Goal: Task Accomplishment & Management: Manage account settings

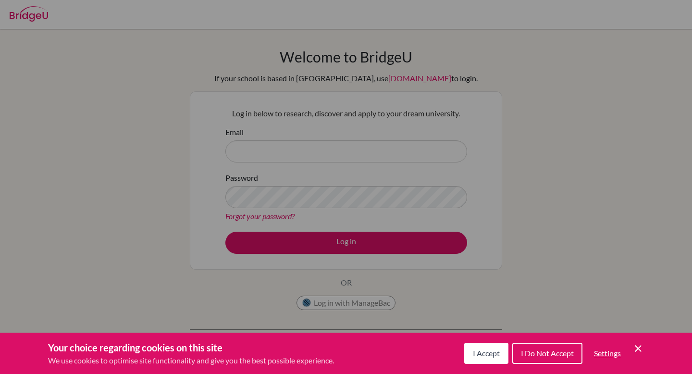
click at [483, 353] on span "I Accept" at bounding box center [486, 352] width 27 height 9
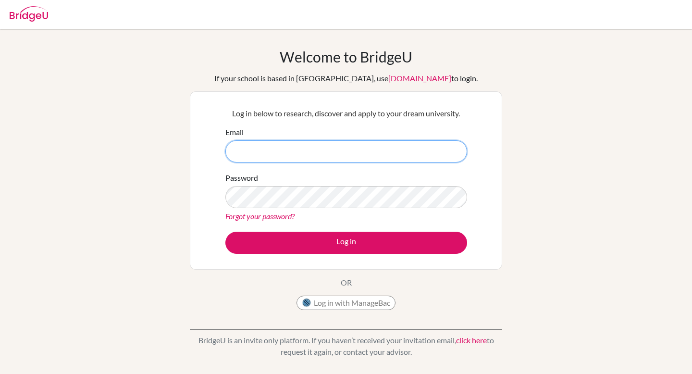
click at [304, 142] on input "Email" at bounding box center [346, 151] width 242 height 22
type input "diab220292@diabstudents.com"
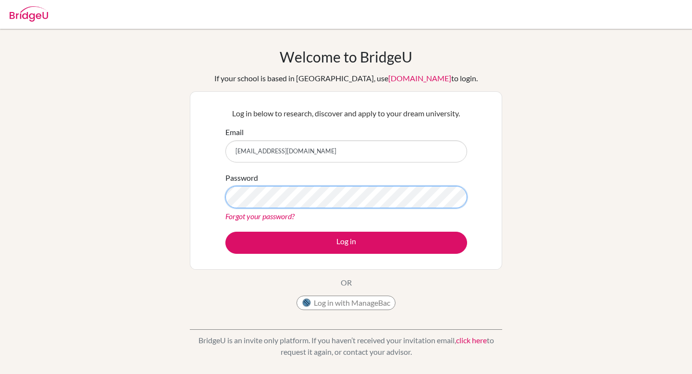
click at [225, 232] on button "Log in" at bounding box center [346, 243] width 242 height 22
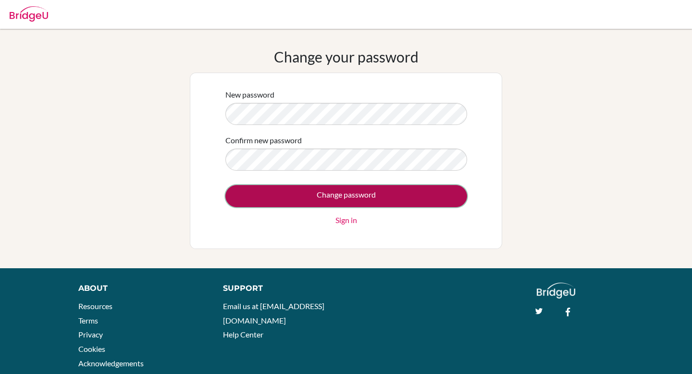
click at [305, 189] on input "Change password" at bounding box center [346, 196] width 242 height 22
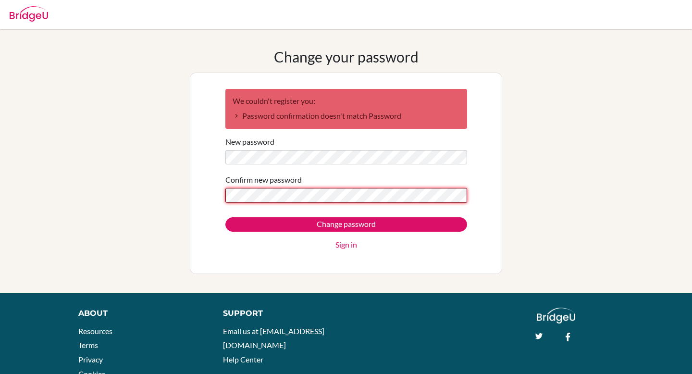
click at [225, 217] on input "Change password" at bounding box center [346, 224] width 242 height 14
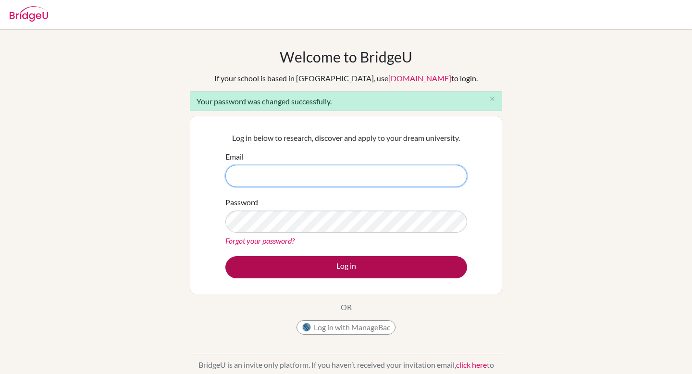
type input "[EMAIL_ADDRESS][DOMAIN_NAME]"
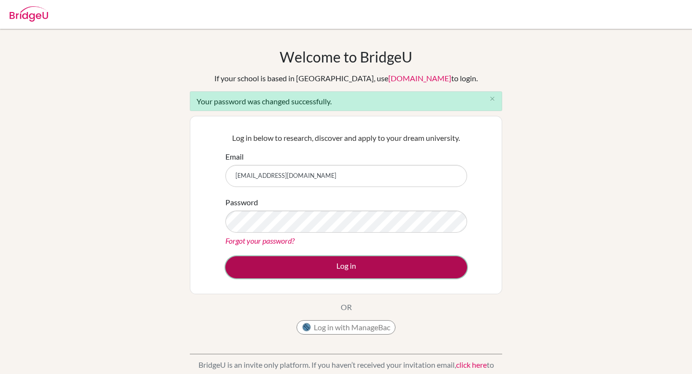
click at [322, 264] on button "Log in" at bounding box center [346, 267] width 242 height 22
